Goal: Task Accomplishment & Management: Manage account settings

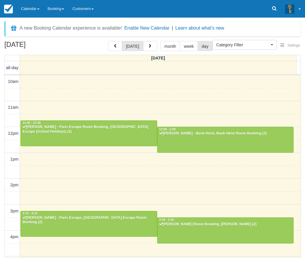
select select
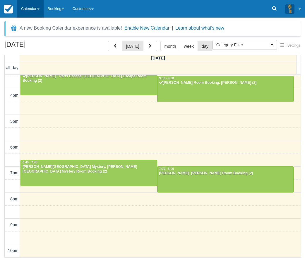
click at [30, 8] on link "Calendar" at bounding box center [30, 9] width 27 height 18
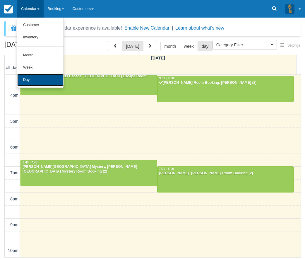
click at [33, 80] on link "Day" at bounding box center [40, 80] width 46 height 12
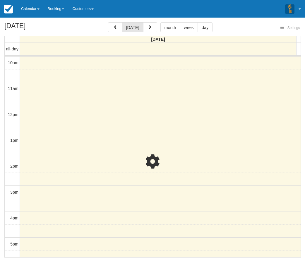
select select
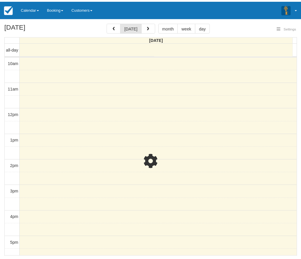
scroll to position [123, 0]
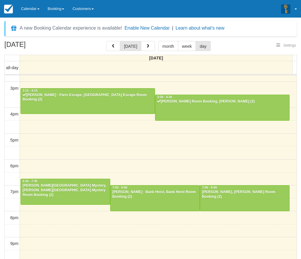
select select
click at [160, 195] on div "Mridha Faysal Hossain - Bank Heist, Bank Heist Room Booking (2)" at bounding box center [155, 194] width 86 height 9
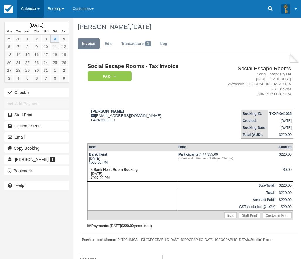
click at [21, 6] on link "Calendar" at bounding box center [30, 9] width 27 height 18
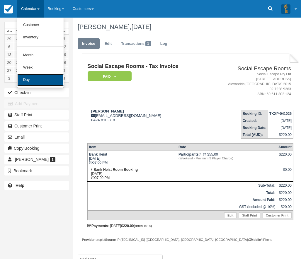
click at [40, 80] on link "Day" at bounding box center [40, 80] width 46 height 12
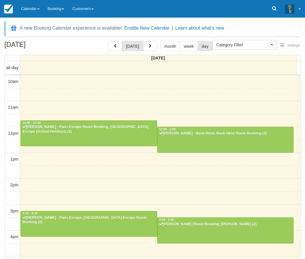
select select
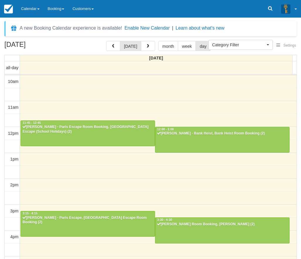
scroll to position [123, 0]
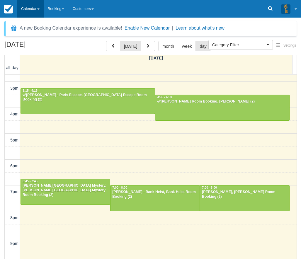
click at [28, 8] on link "Calendar" at bounding box center [30, 9] width 27 height 18
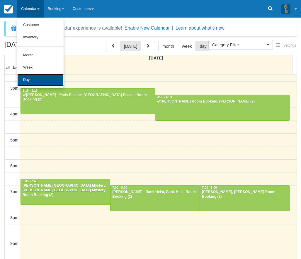
click at [29, 80] on link "Day" at bounding box center [40, 80] width 46 height 12
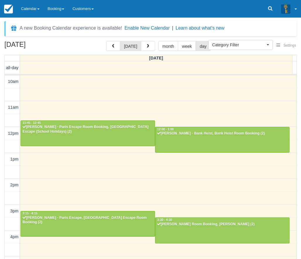
select select
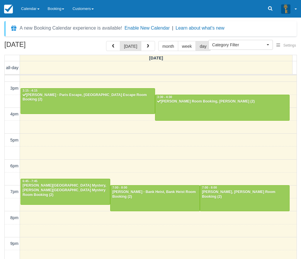
scroll to position [122, 0]
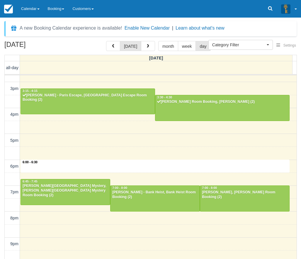
click at [154, 168] on div "10am 11am 12pm 1pm 2pm 3pm 4pm 5pm 6pm 7pm 8pm 9pm 10pm 6:00 - 6:30 11:45 - 12:…" at bounding box center [151, 114] width 292 height 323
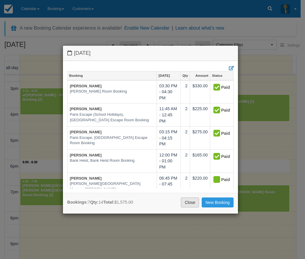
click at [190, 201] on link "Close" at bounding box center [190, 202] width 18 height 10
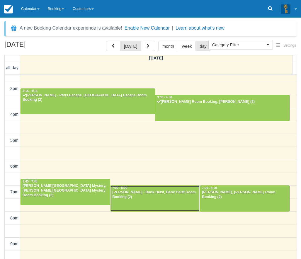
click at [161, 202] on div at bounding box center [154, 198] width 89 height 25
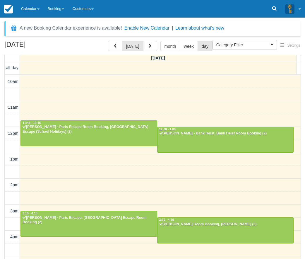
select select
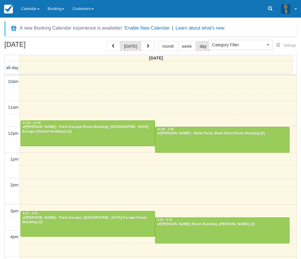
scroll to position [123, 0]
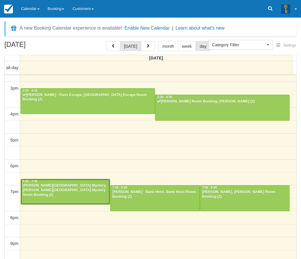
click at [71, 185] on div "Pamela Haros - Baker Street Mystery, Baker Street Mystery Room Booking (2)" at bounding box center [65, 190] width 86 height 14
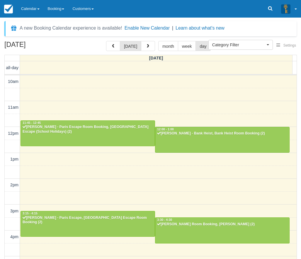
select select
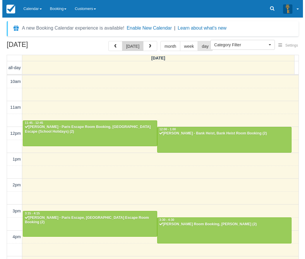
scroll to position [123, 0]
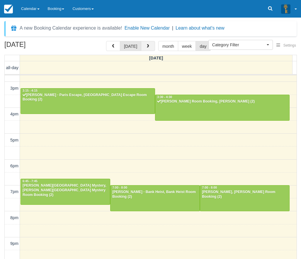
click at [146, 47] on span "button" at bounding box center [148, 46] width 4 height 4
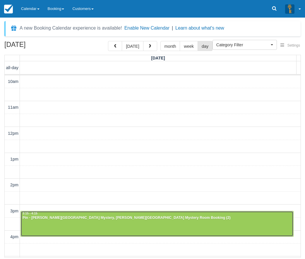
click at [97, 217] on div "Pin - Baker Street Mystery, Baker Street Mystery Room Booking (2)" at bounding box center [157, 217] width 270 height 5
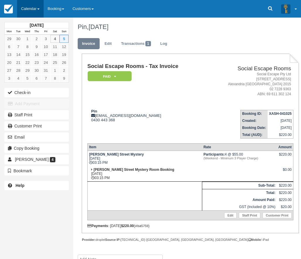
click at [28, 8] on link "Calendar" at bounding box center [30, 9] width 27 height 18
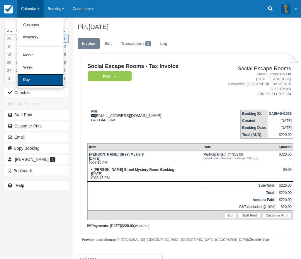
click at [34, 83] on link "Day" at bounding box center [40, 80] width 46 height 12
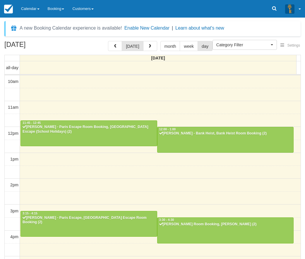
select select
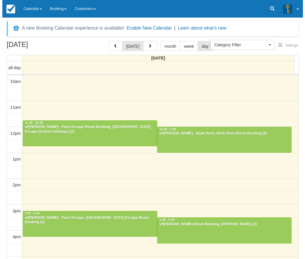
scroll to position [123, 0]
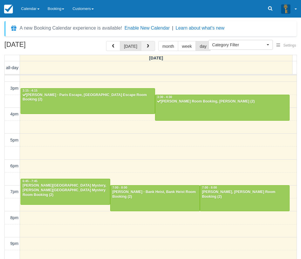
click at [148, 49] on button "button" at bounding box center [148, 46] width 14 height 10
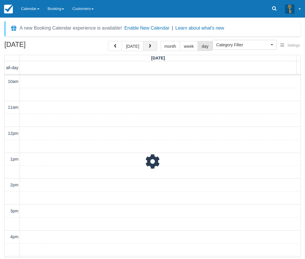
scroll to position [141, 0]
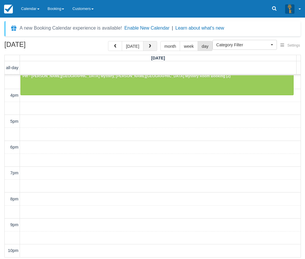
click at [148, 49] on button "button" at bounding box center [150, 46] width 14 height 10
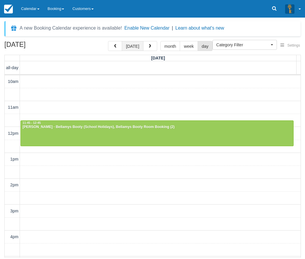
click at [131, 47] on button "today" at bounding box center [132, 46] width 21 height 10
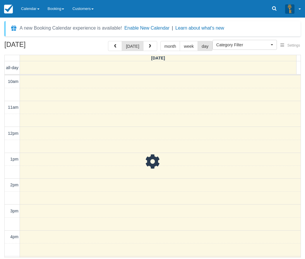
scroll to position [141, 0]
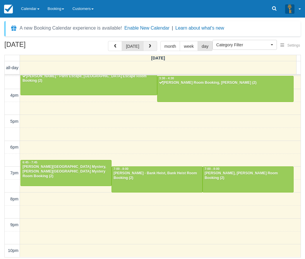
click at [151, 47] on button "button" at bounding box center [150, 46] width 14 height 10
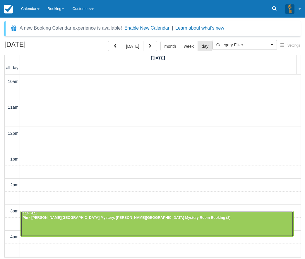
click at [44, 229] on div at bounding box center [157, 223] width 273 height 25
